Goal: Information Seeking & Learning: Learn about a topic

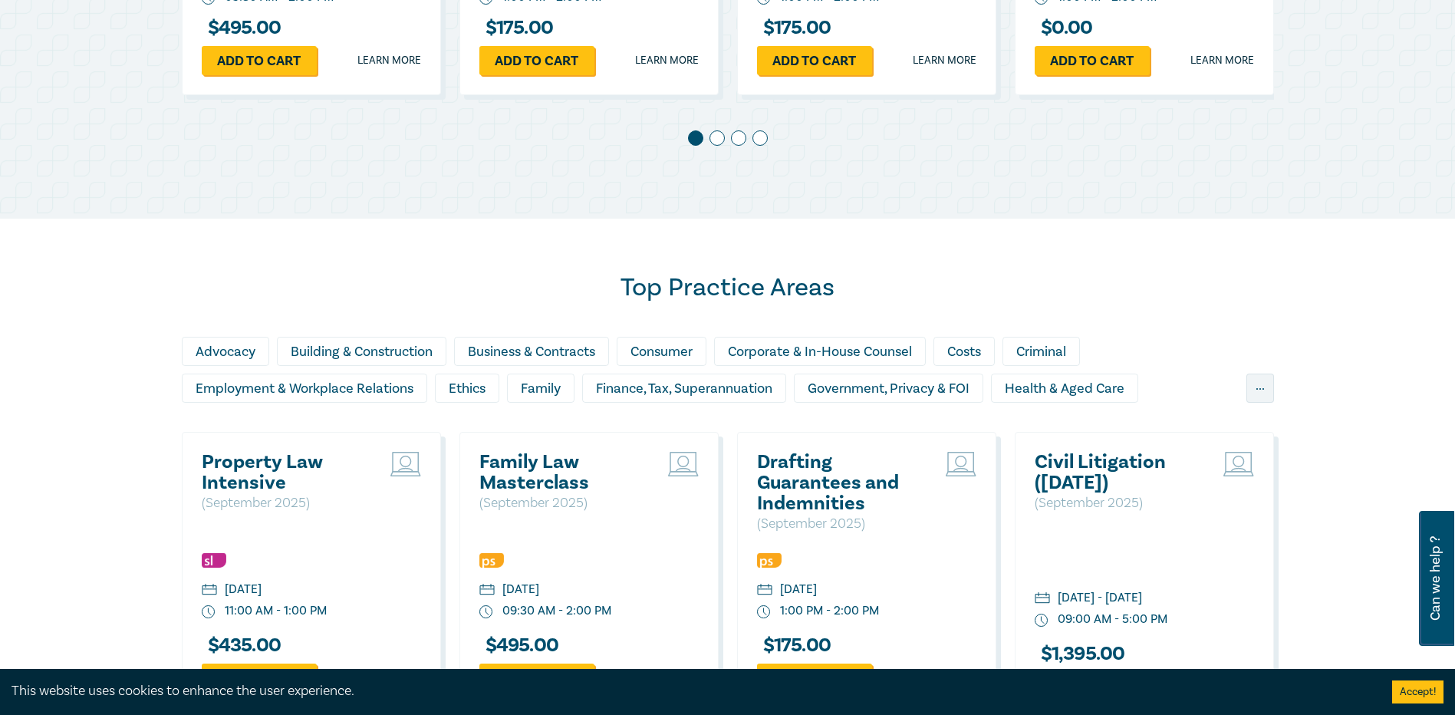
scroll to position [1381, 0]
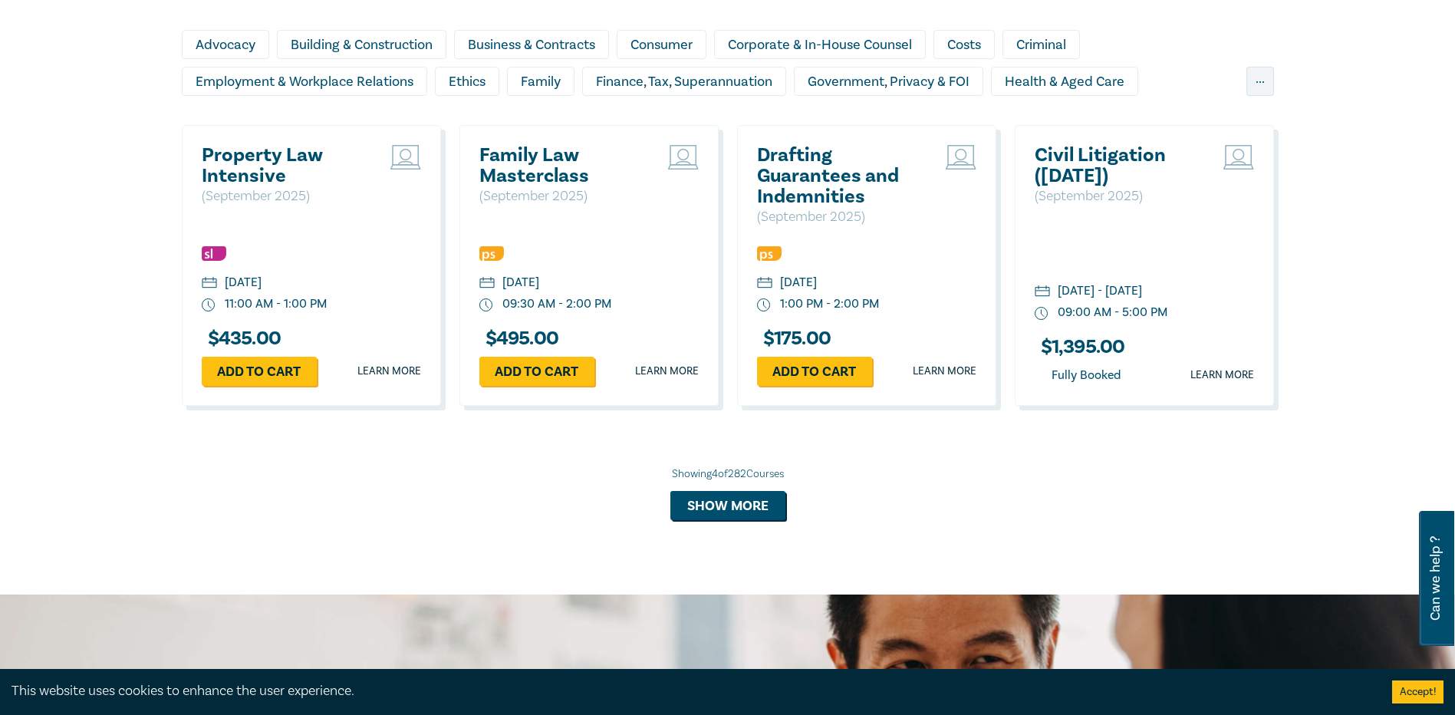
click at [1117, 177] on h2 "Civil Litigation ([DATE])" at bounding box center [1117, 165] width 165 height 41
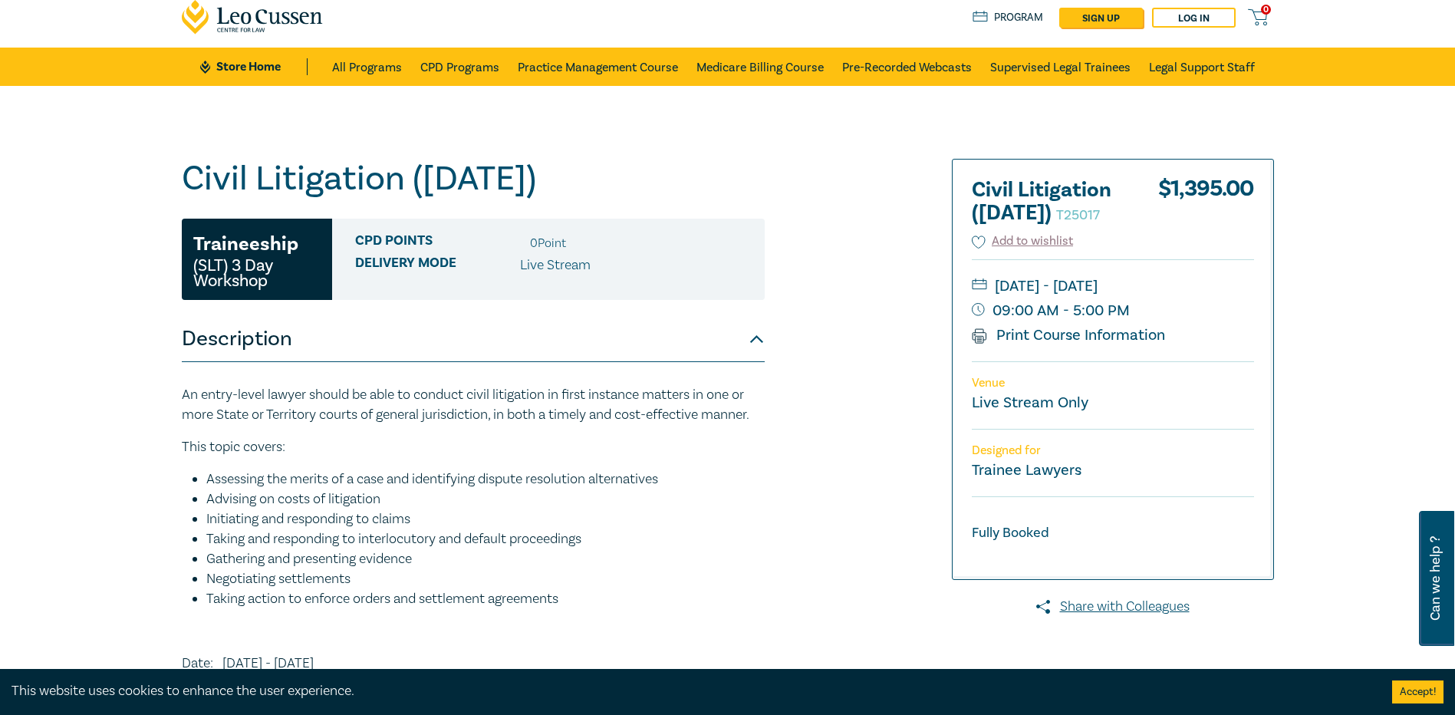
scroll to position [77, 0]
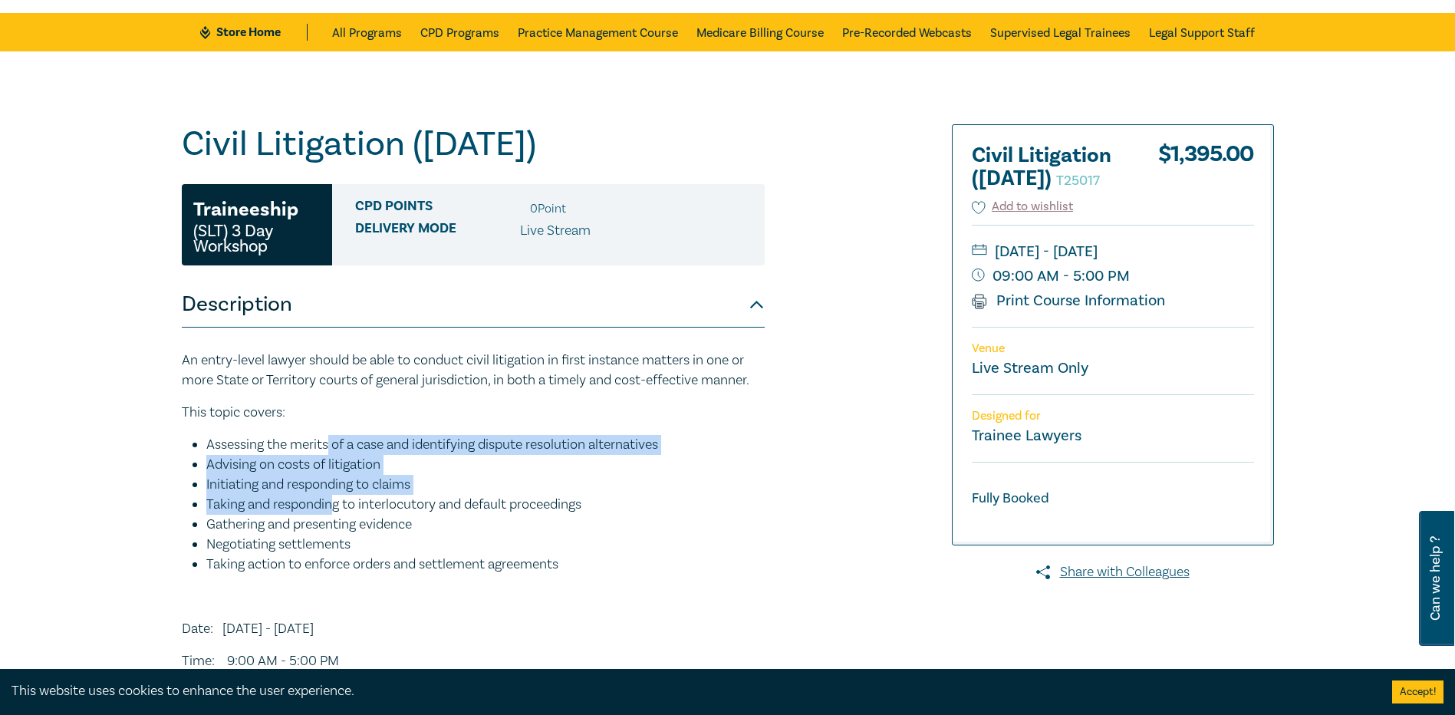
drag, startPoint x: 331, startPoint y: 453, endPoint x: 335, endPoint y: 510, distance: 57.7
click at [335, 510] on ul "Assessing the merits of a case and identifying dispute resolution alternatives …" at bounding box center [473, 505] width 583 height 140
click at [336, 510] on li "Taking and responding to interlocutory and default proceedings" at bounding box center [485, 505] width 559 height 20
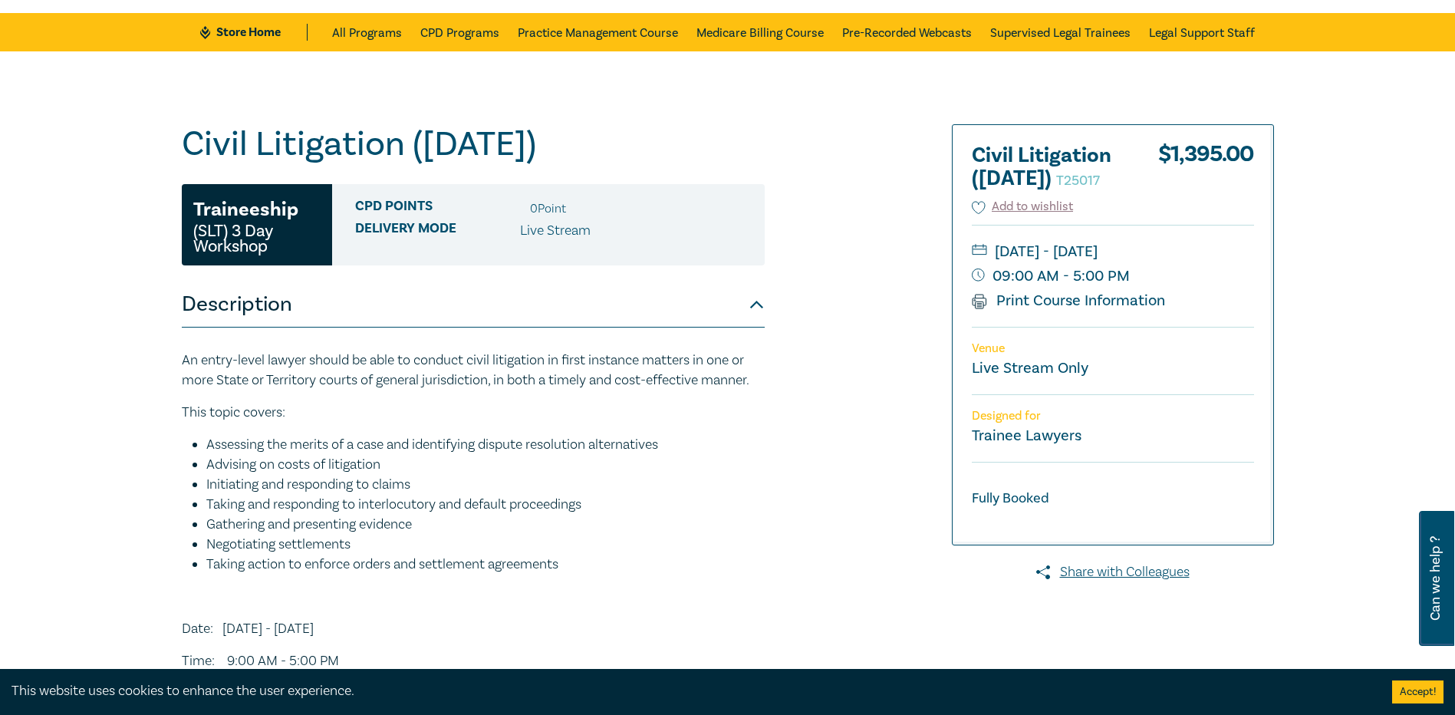
scroll to position [153, 0]
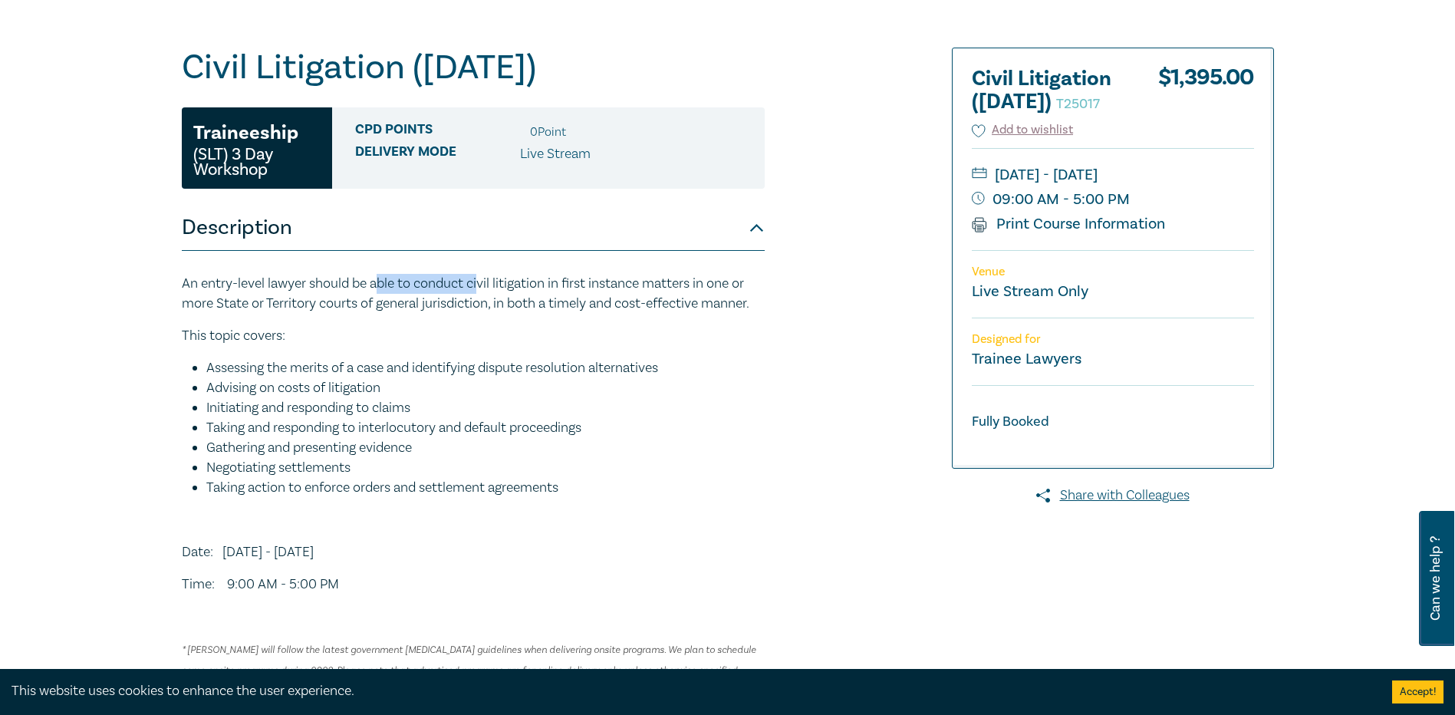
drag, startPoint x: 388, startPoint y: 262, endPoint x: 484, endPoint y: 282, distance: 98.0
click at [484, 282] on div "An entry-level lawyer should be able to conduct civil litigation in first insta…" at bounding box center [473, 483] width 583 height 465
click at [485, 282] on p "An entry-level lawyer should be able to conduct civil litigation in first insta…" at bounding box center [473, 294] width 583 height 40
drag, startPoint x: 232, startPoint y: 299, endPoint x: 373, endPoint y: 298, distance: 141.2
click at [373, 298] on div "Civil Litigation ([DATE]) T25017 Traineeship (SLT) 3 Day Workshop CPD Points 0 …" at bounding box center [727, 431] width 1455 height 913
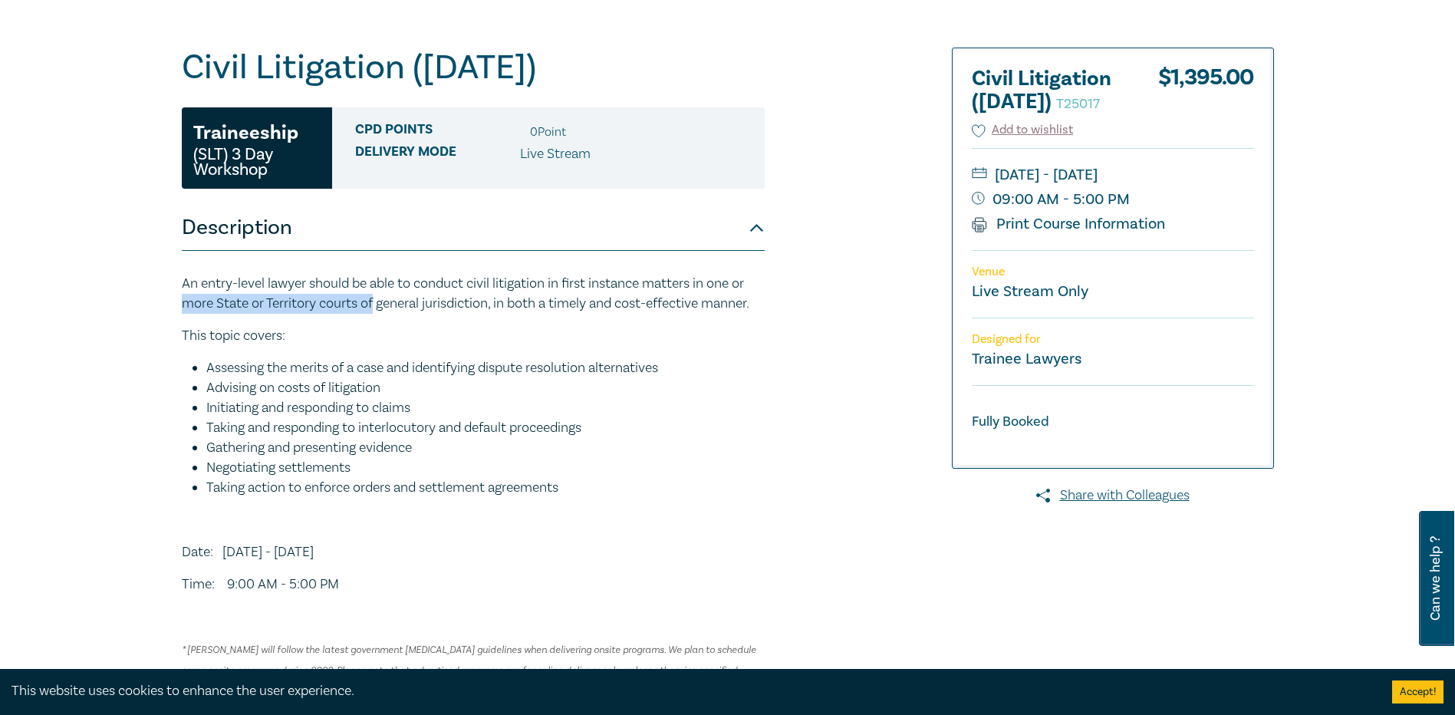
click at [373, 298] on p "An entry-level lawyer should be able to conduct civil litigation in first insta…" at bounding box center [473, 294] width 583 height 40
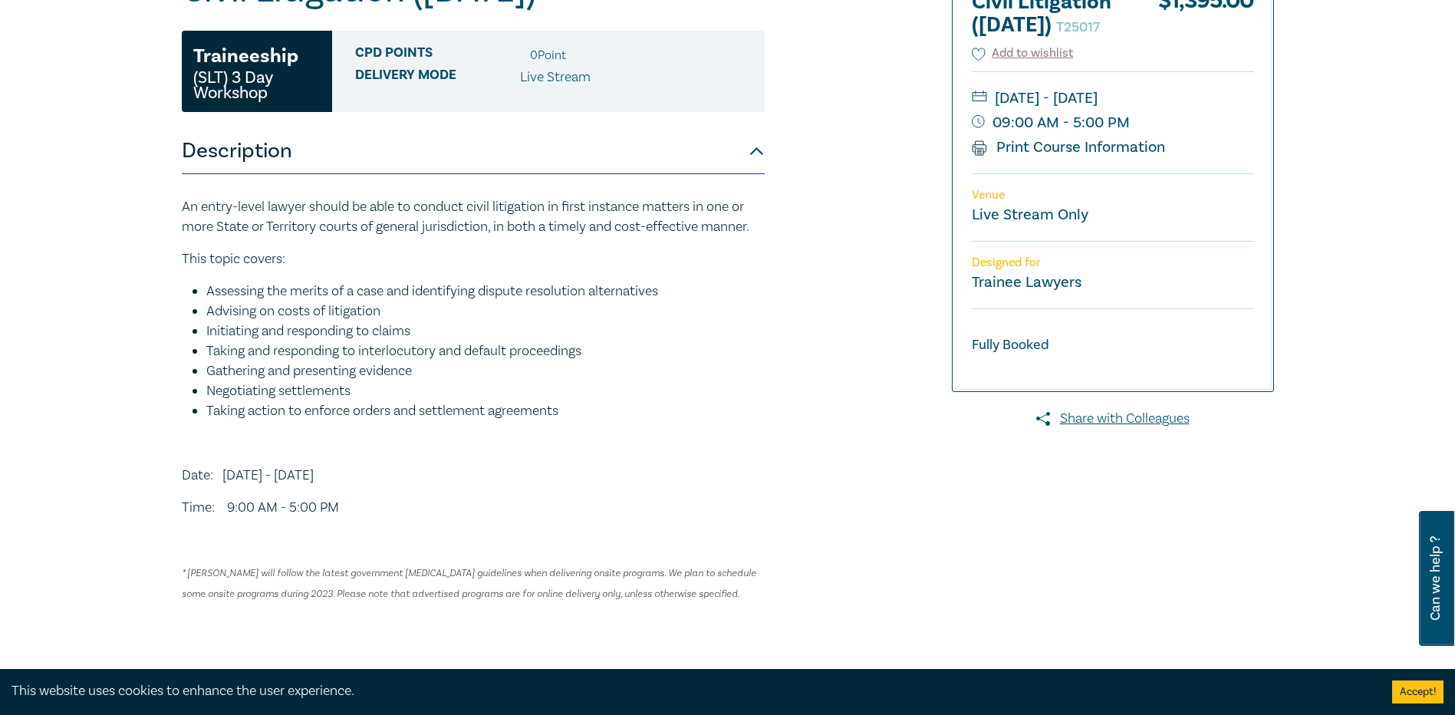
scroll to position [307, 0]
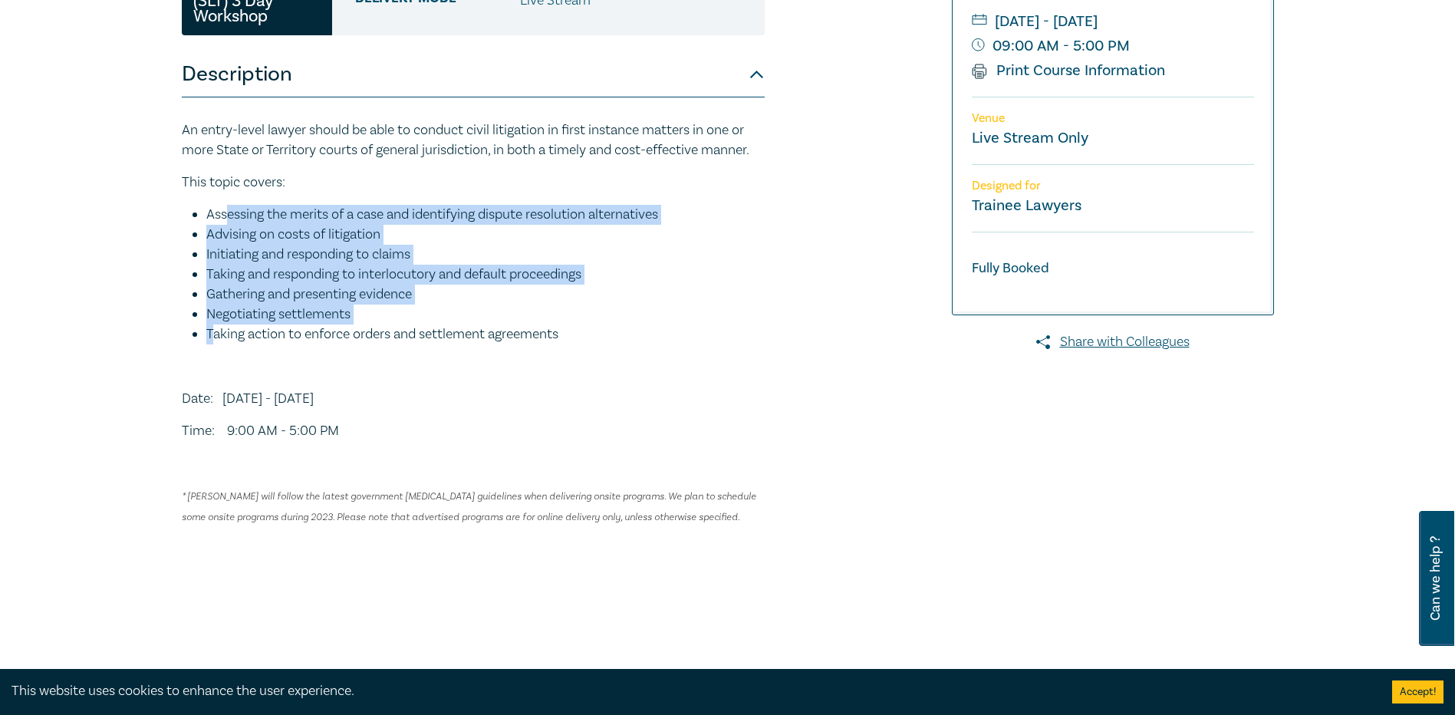
drag, startPoint x: 225, startPoint y: 217, endPoint x: 212, endPoint y: 326, distance: 109.7
click at [212, 326] on ul "Assessing the merits of a case and identifying dispute resolution alternatives …" at bounding box center [473, 275] width 583 height 140
click at [212, 331] on li "Taking action to enforce orders and settlement agreements" at bounding box center [485, 335] width 559 height 20
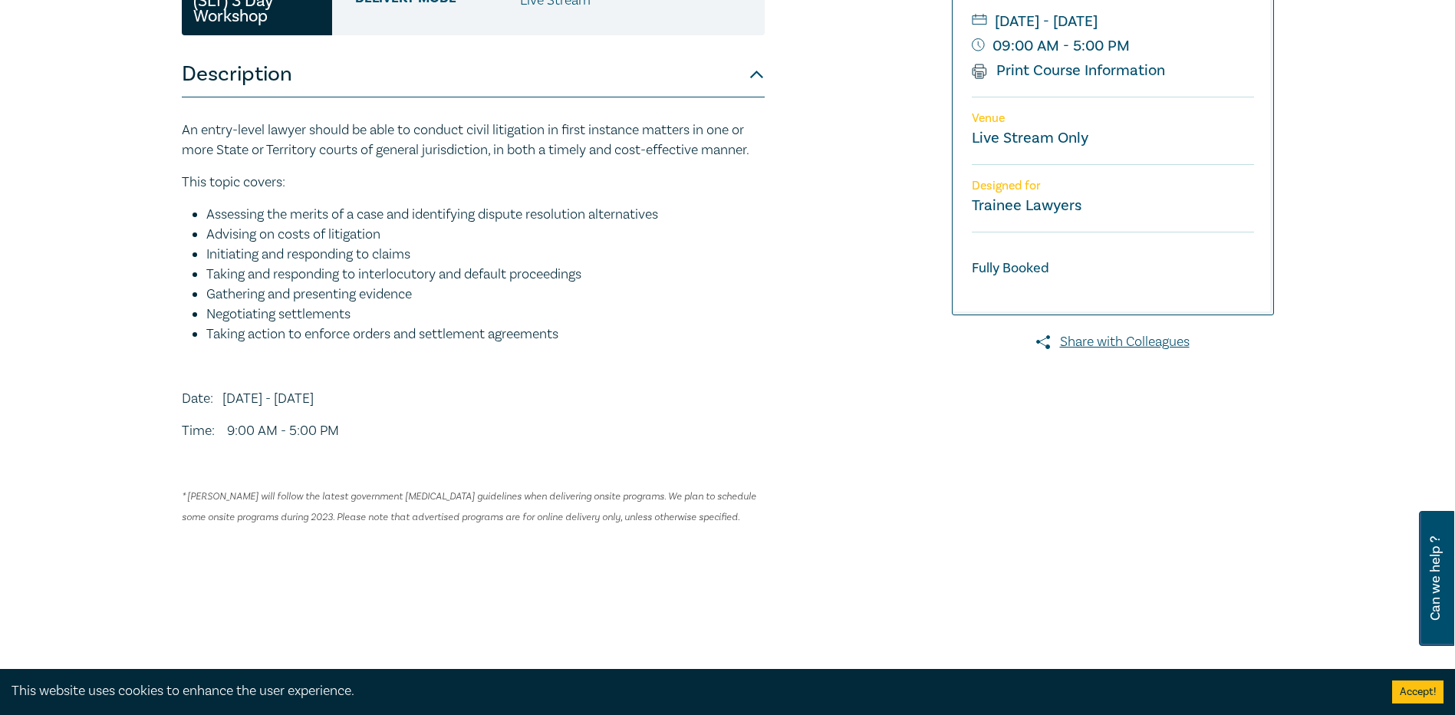
click at [212, 369] on p at bounding box center [473, 367] width 583 height 20
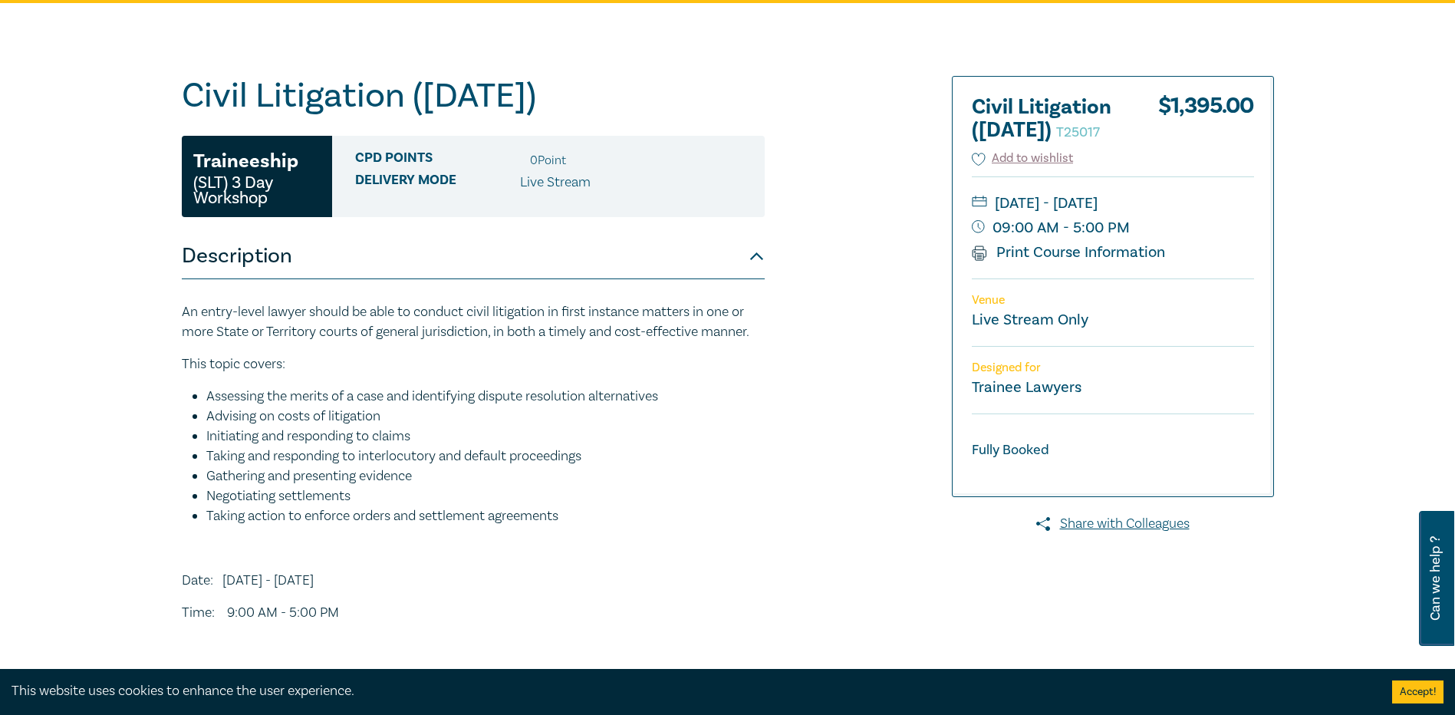
scroll to position [77, 0]
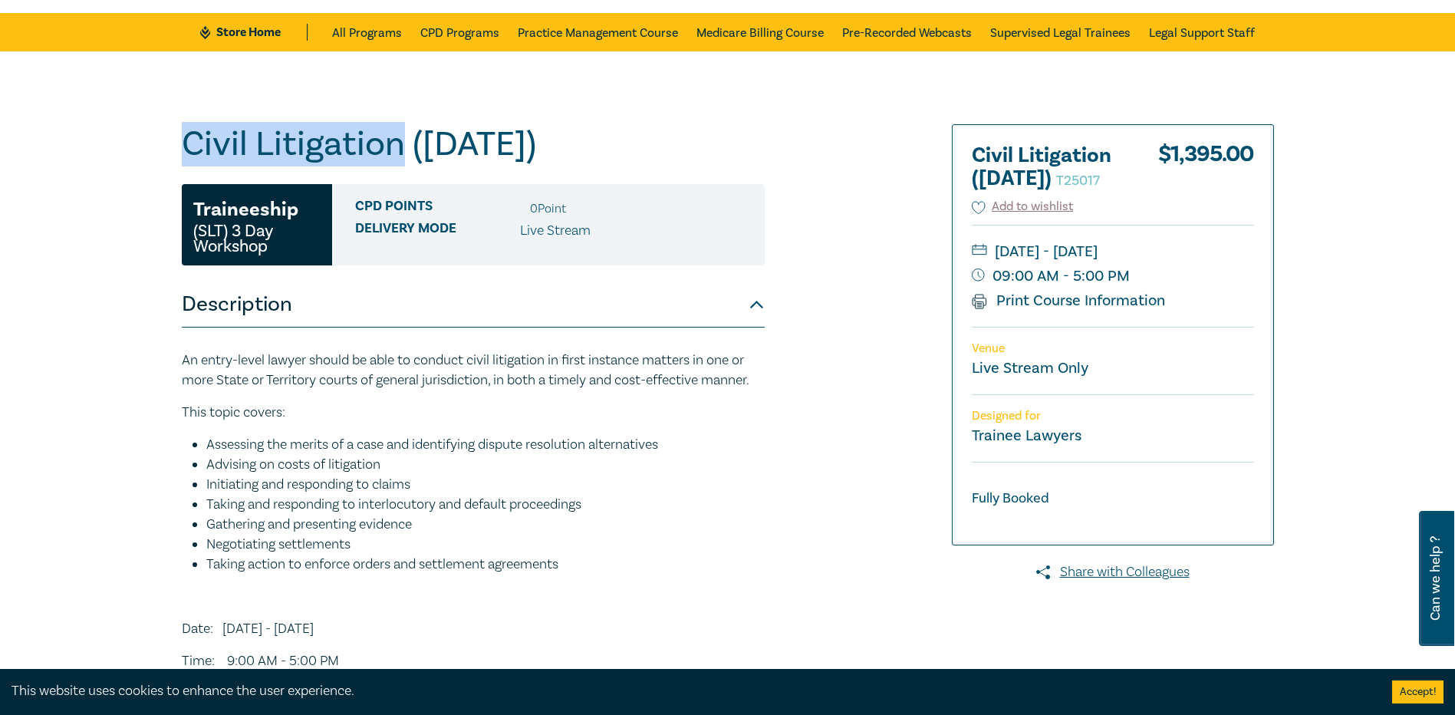
drag, startPoint x: 175, startPoint y: 138, endPoint x: 396, endPoint y: 137, distance: 221.0
click at [396, 137] on div "Civil Litigation ([DATE]) T25017 Traineeship (SLT) 3 Day Workshop CPD Points 0 …" at bounding box center [543, 507] width 740 height 767
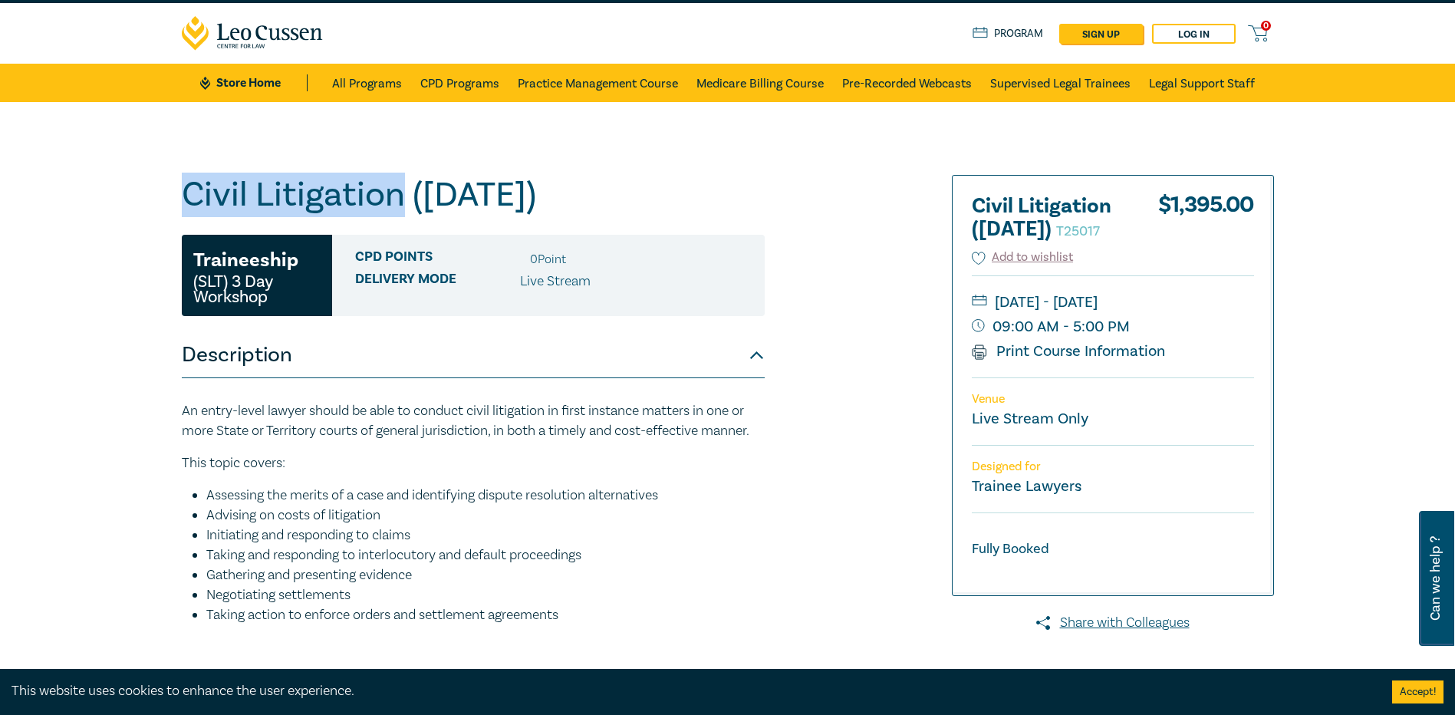
scroll to position [0, 0]
